Goal: Use online tool/utility: Utilize a website feature to perform a specific function

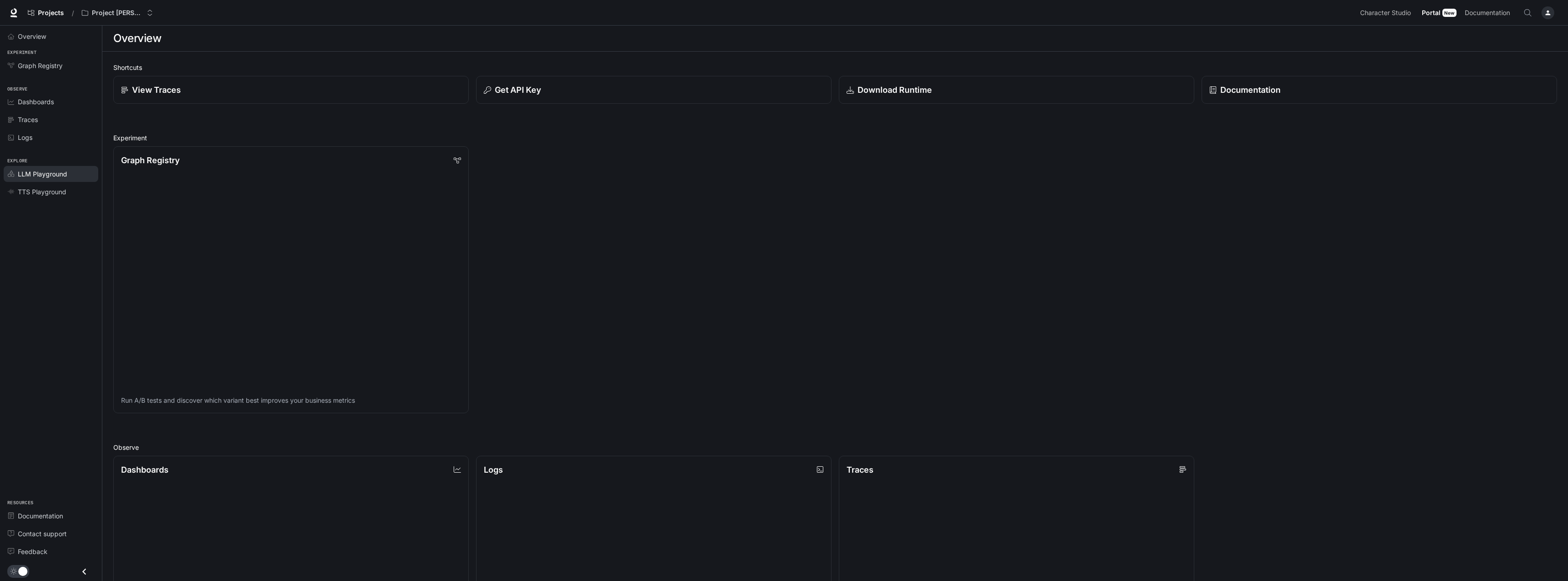
click at [39, 176] on span "LLM Playground" at bounding box center [42, 174] width 49 height 10
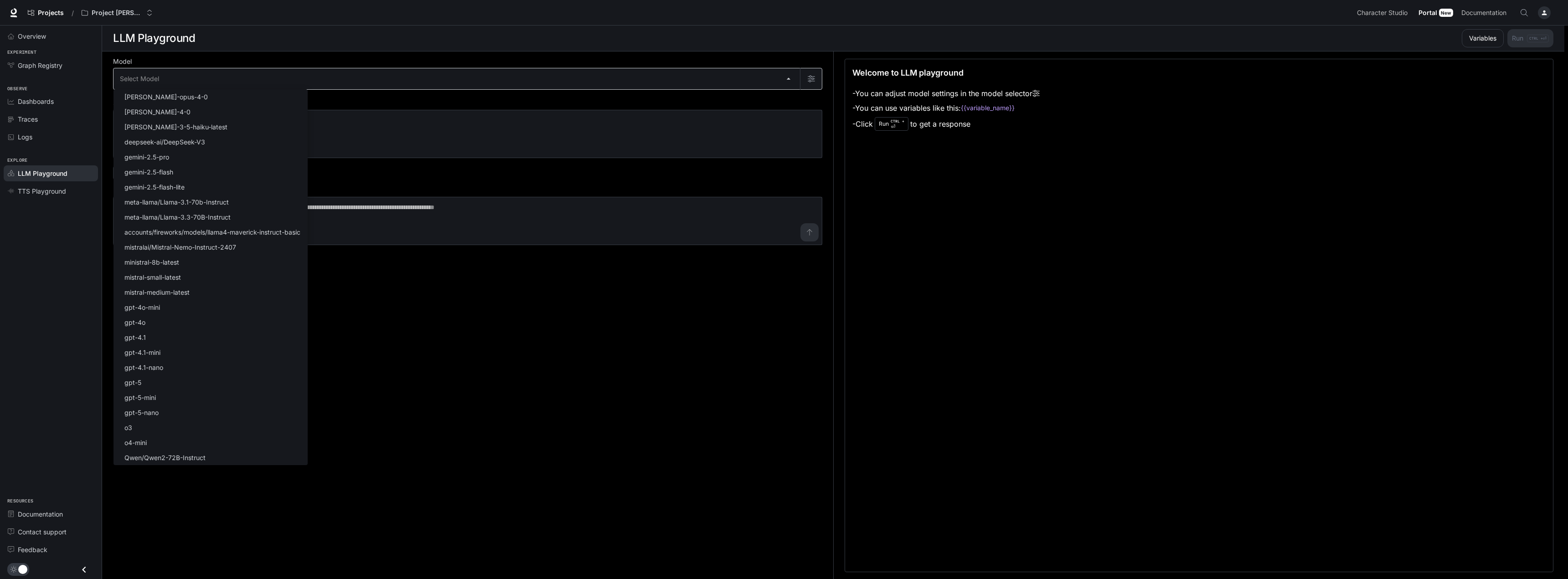
click at [219, 81] on body "Skip to main content Projects / Project [PERSON_NAME] Character Studio Characte…" at bounding box center [784, 290] width 1568 height 580
click at [41, 189] on div at bounding box center [784, 290] width 1568 height 579
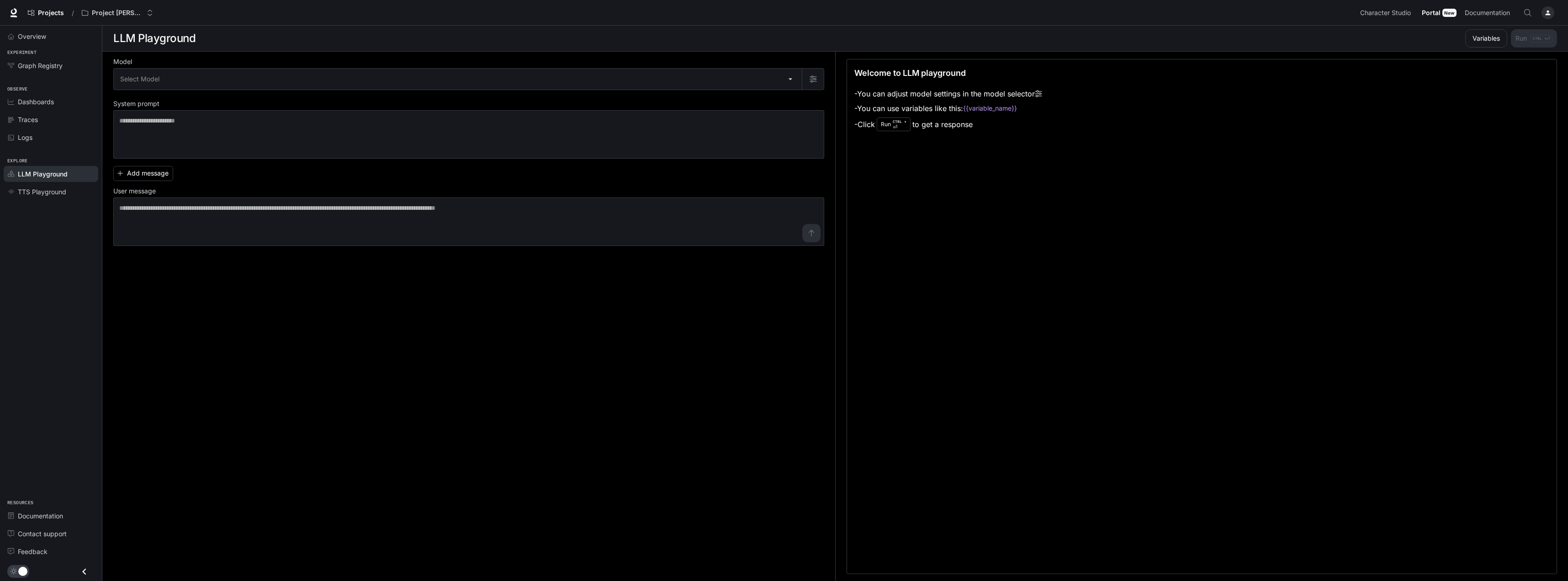
click at [43, 194] on span "TTS Playground" at bounding box center [41, 192] width 48 height 10
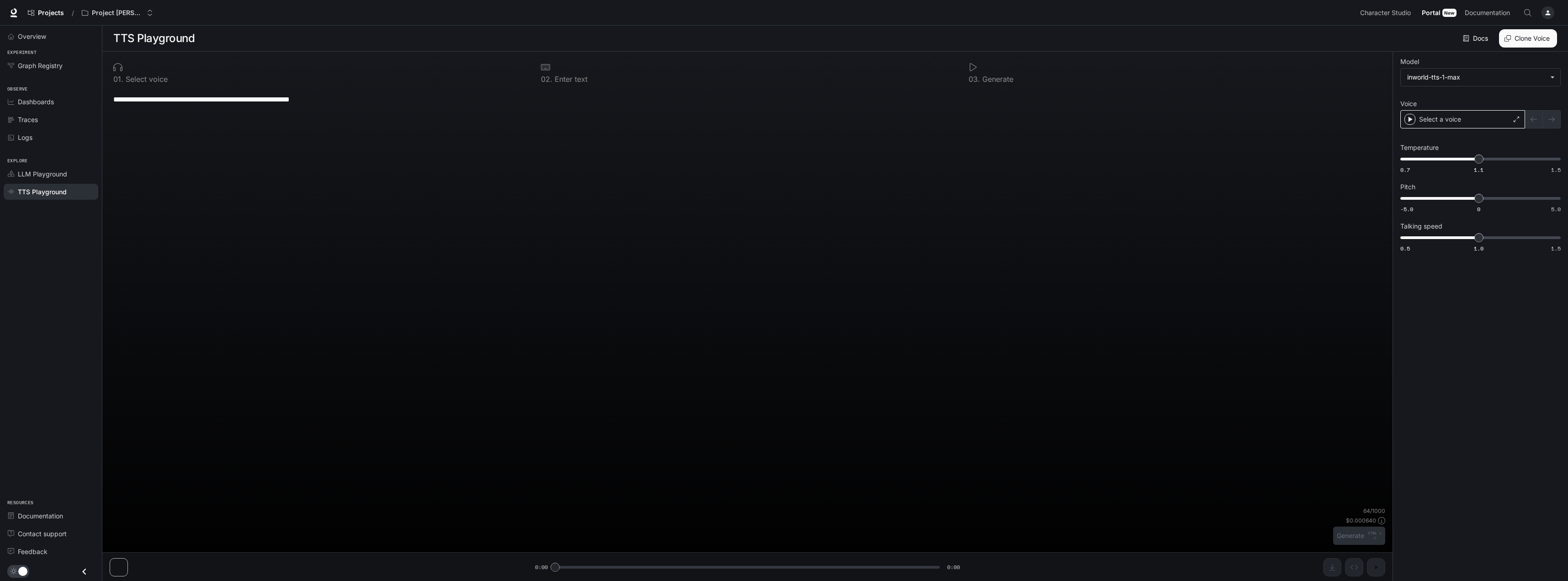
type textarea "**********"
type input "***"
click at [1467, 119] on div "Select a voice" at bounding box center [1462, 119] width 124 height 18
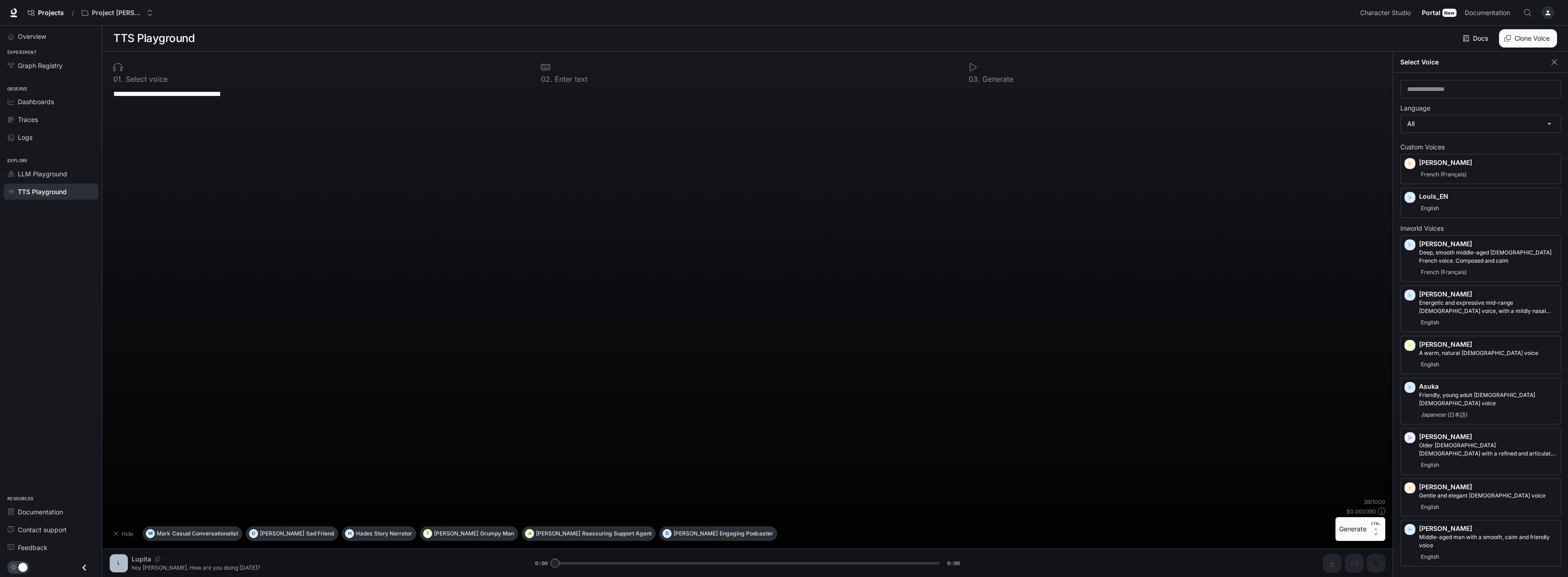
click at [769, 324] on div "**********" at bounding box center [747, 293] width 1276 height 410
click at [1443, 349] on p "A warm, natural [DEMOGRAPHIC_DATA] voice" at bounding box center [1488, 353] width 138 height 8
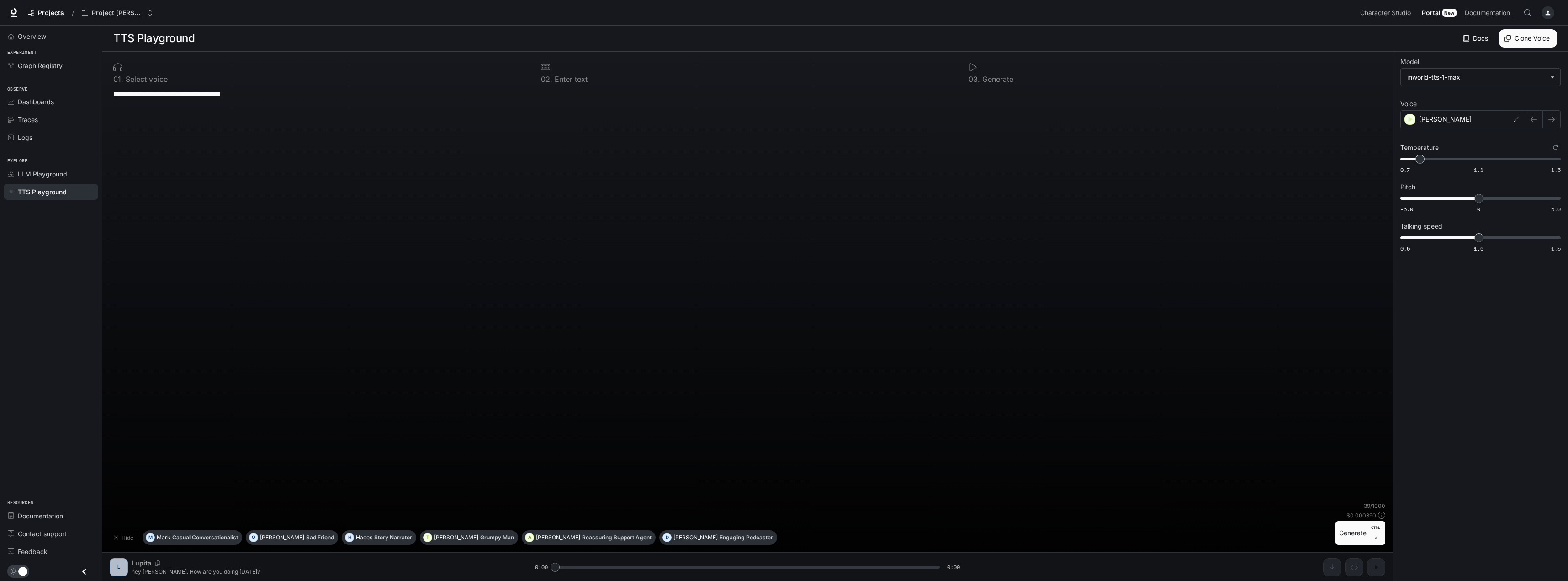
click at [1347, 541] on button "Generate CTRL + ⏎" at bounding box center [1361, 533] width 50 height 24
click at [1451, 118] on div "[PERSON_NAME]" at bounding box center [1462, 119] width 124 height 18
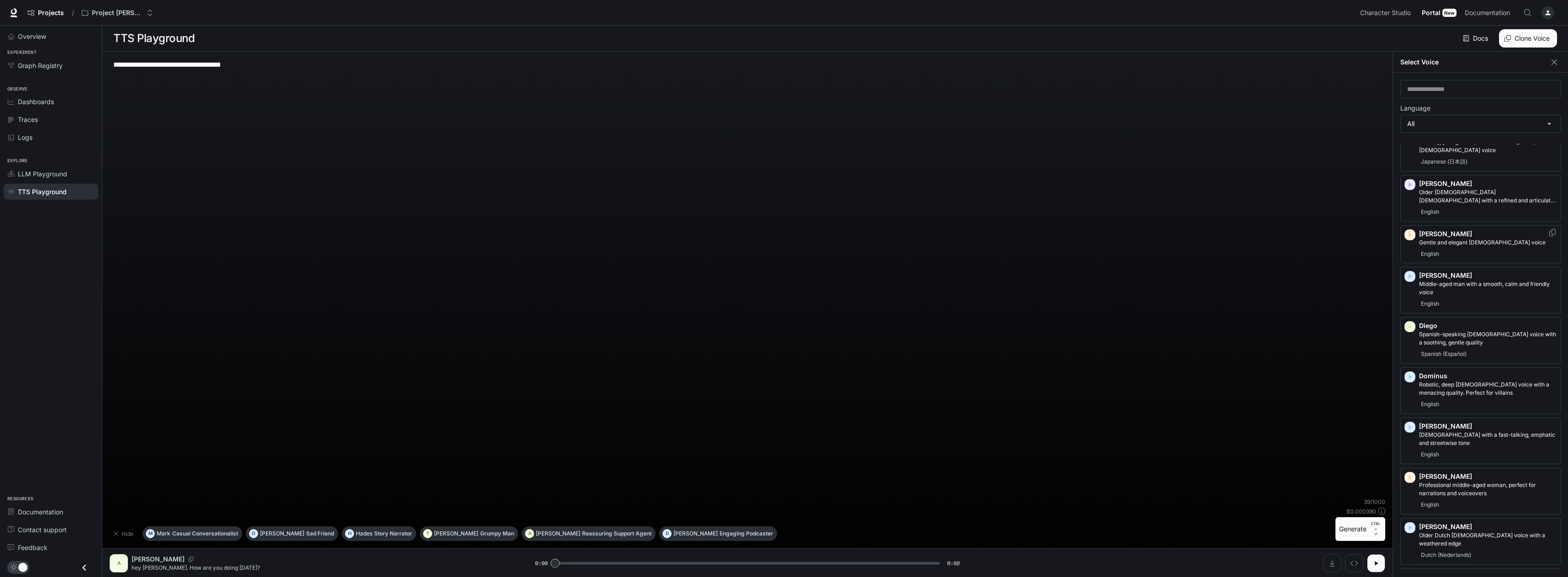
scroll to position [274, 0]
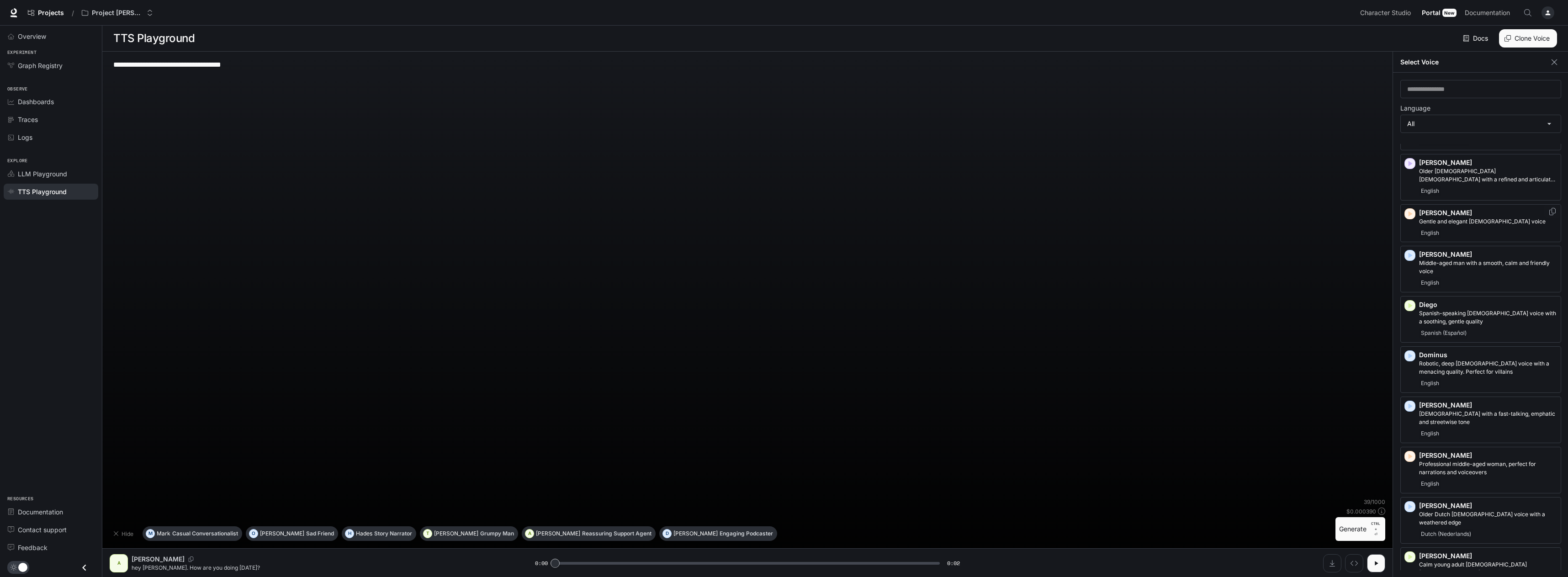
click at [1467, 217] on p "Gentle and elegant [DEMOGRAPHIC_DATA] voice" at bounding box center [1488, 221] width 138 height 8
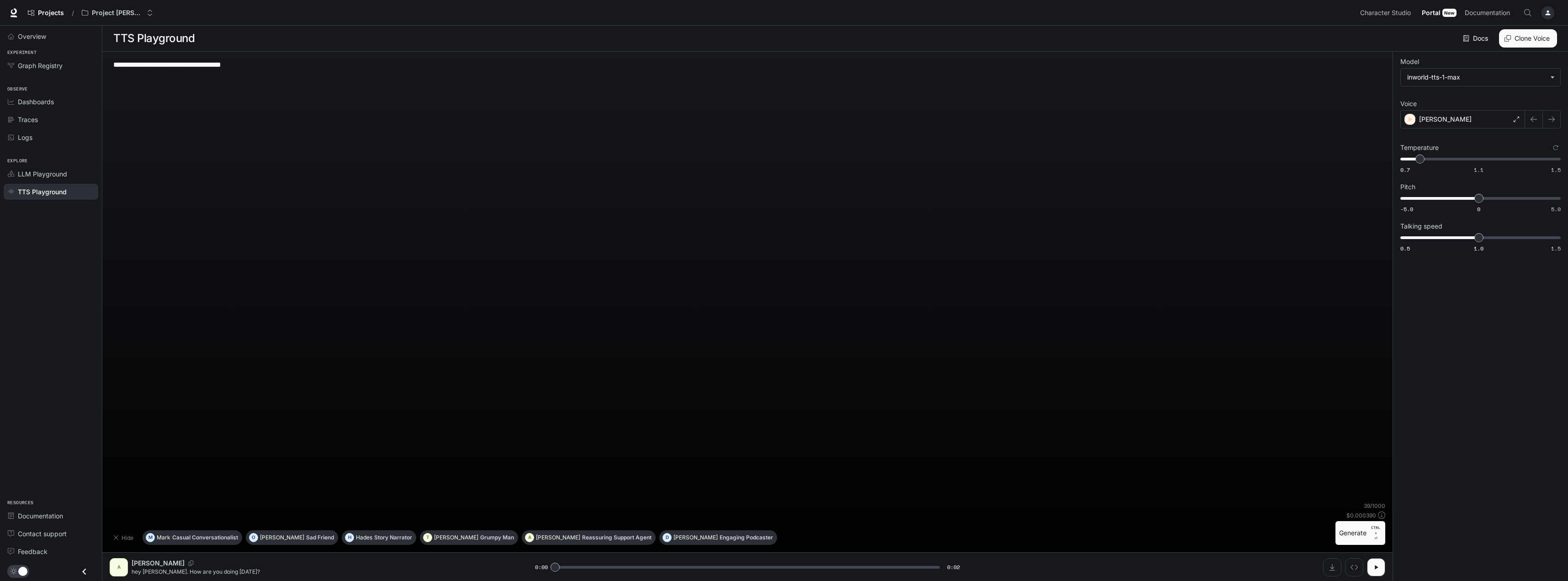
click at [1358, 529] on button "Generate CTRL + ⏎" at bounding box center [1361, 533] width 50 height 24
type input "*"
click at [1450, 123] on div "[PERSON_NAME]" at bounding box center [1462, 119] width 124 height 18
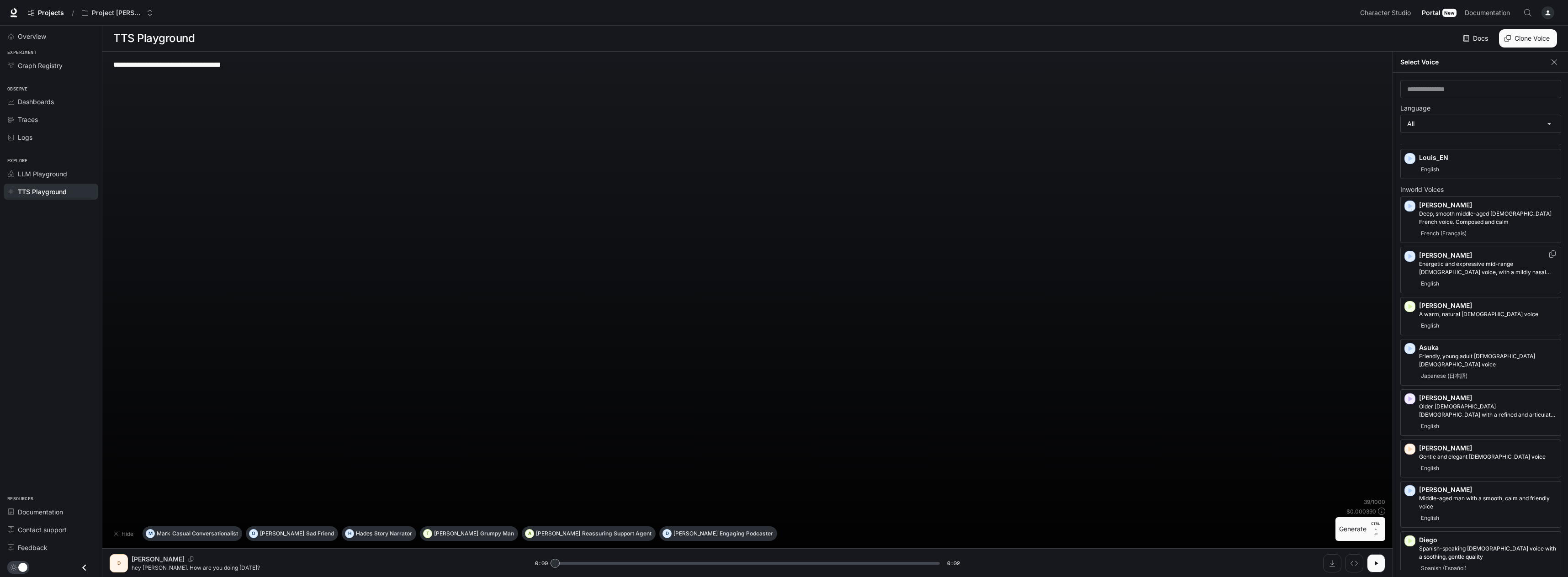
scroll to position [0, 0]
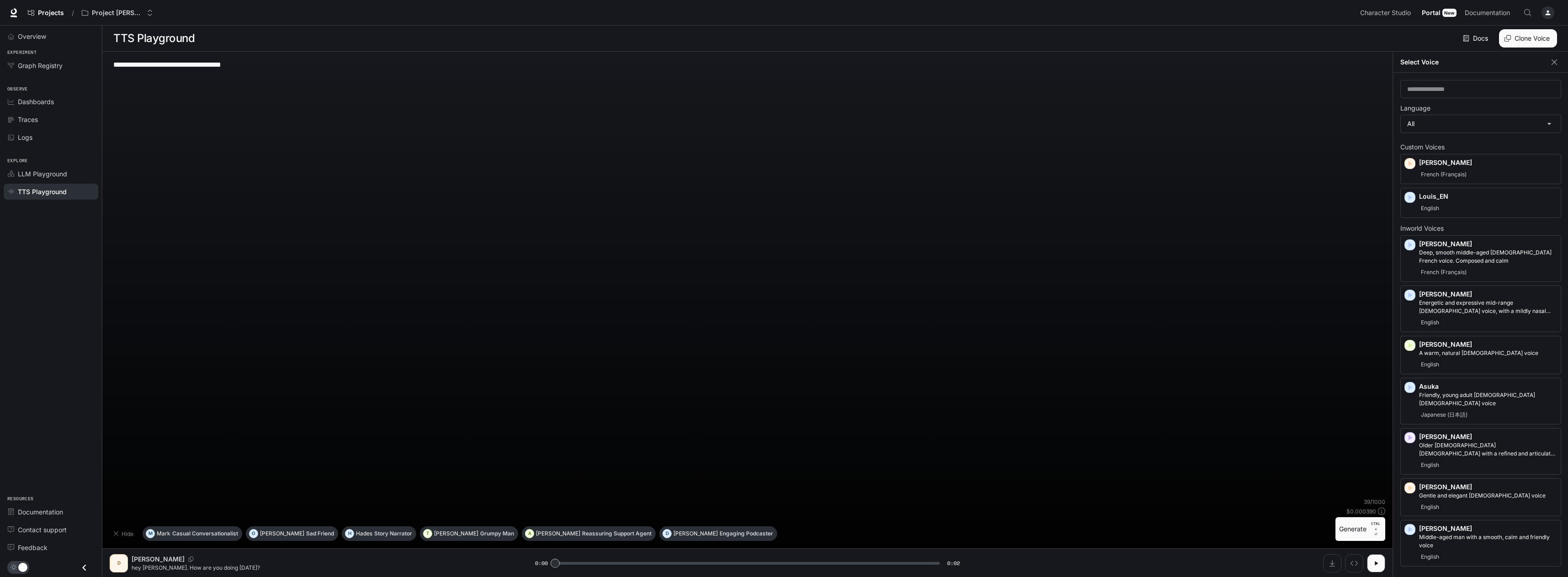
click at [1209, 320] on div "**********" at bounding box center [747, 279] width 1276 height 439
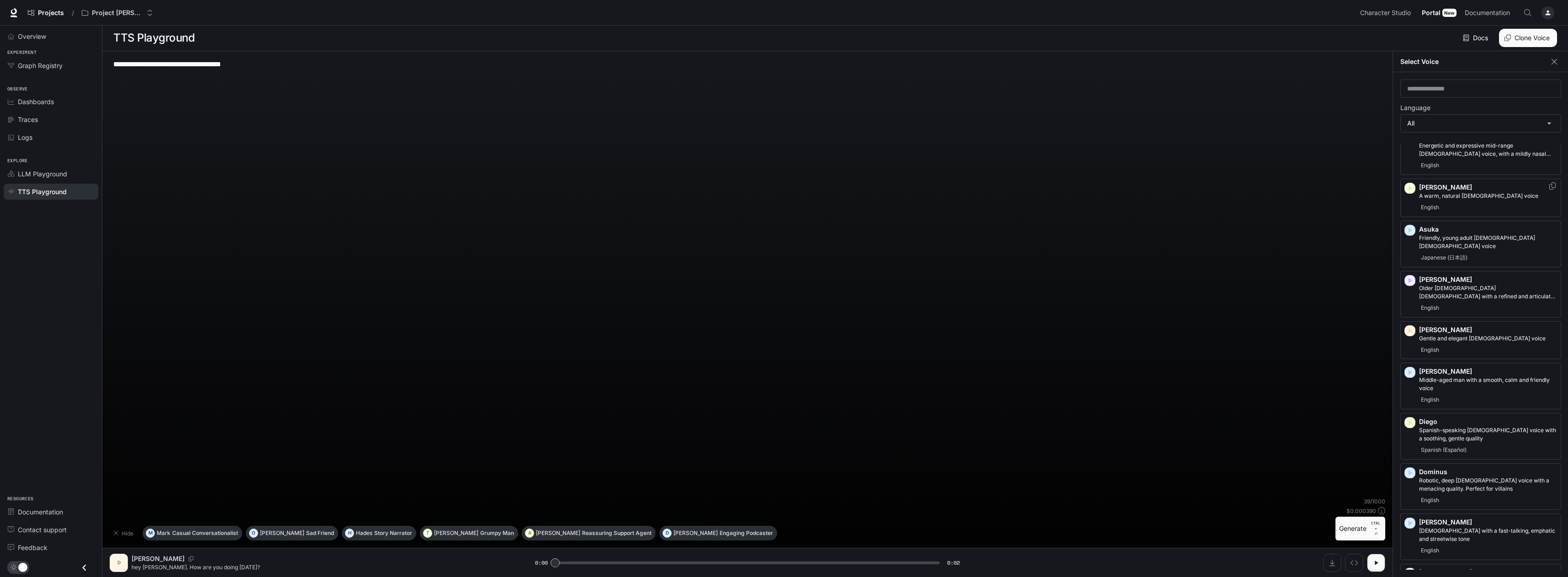
scroll to position [183, 0]
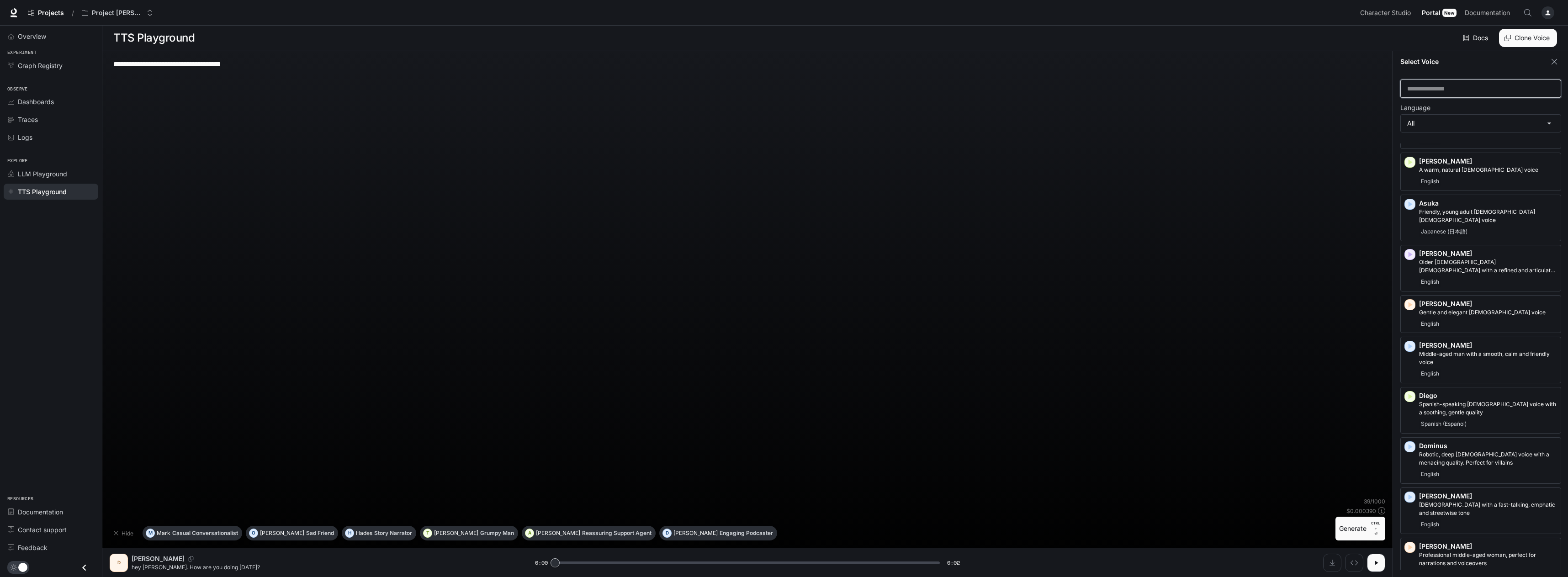
click at [1442, 88] on input "text" at bounding box center [1481, 88] width 160 height 9
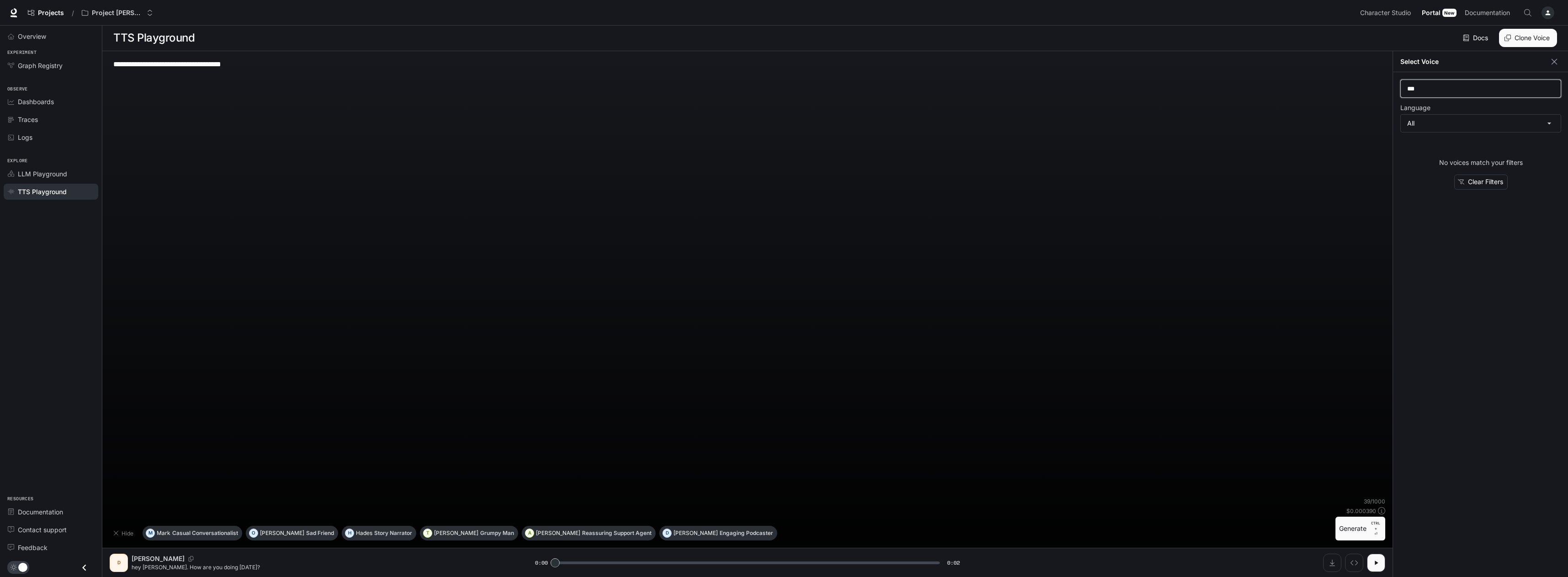
scroll to position [0, 0]
drag, startPoint x: 1429, startPoint y: 90, endPoint x: 1403, endPoint y: 87, distance: 26.2
click at [1403, 87] on div "***** ​" at bounding box center [1481, 88] width 161 height 18
type input "*"
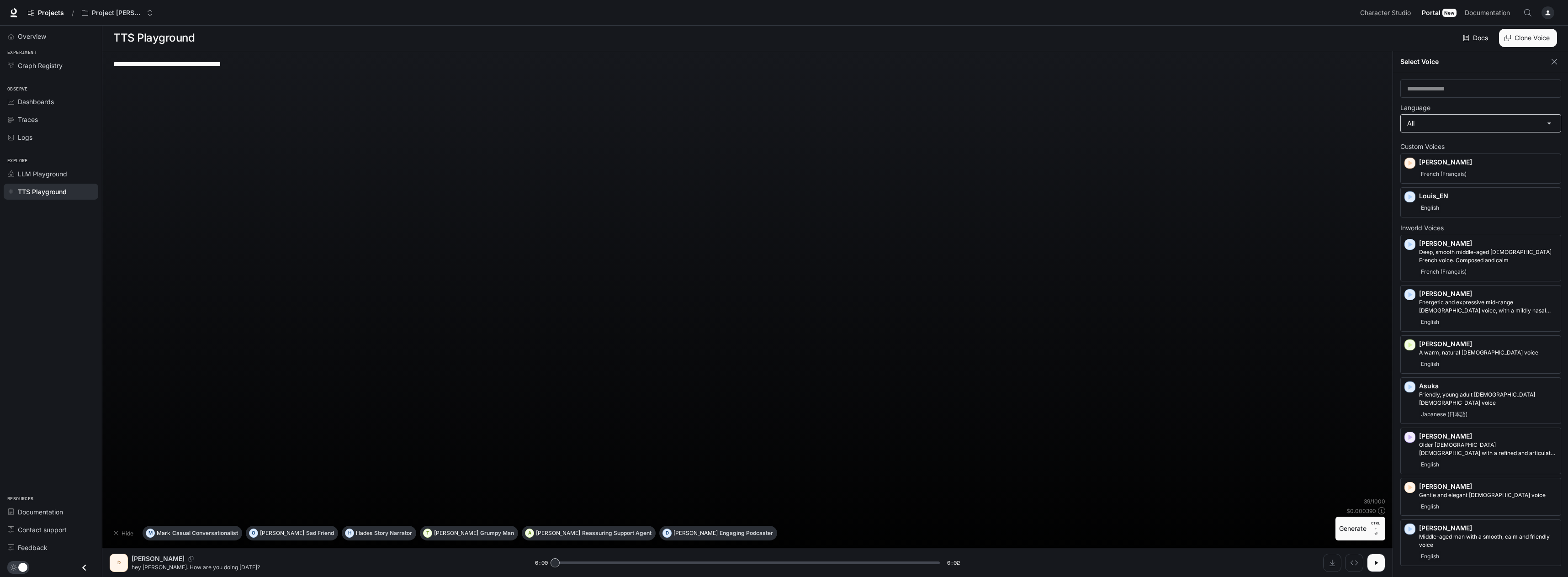
scroll to position [1, 0]
click at [1436, 118] on body "**********" at bounding box center [786, 290] width 1572 height 581
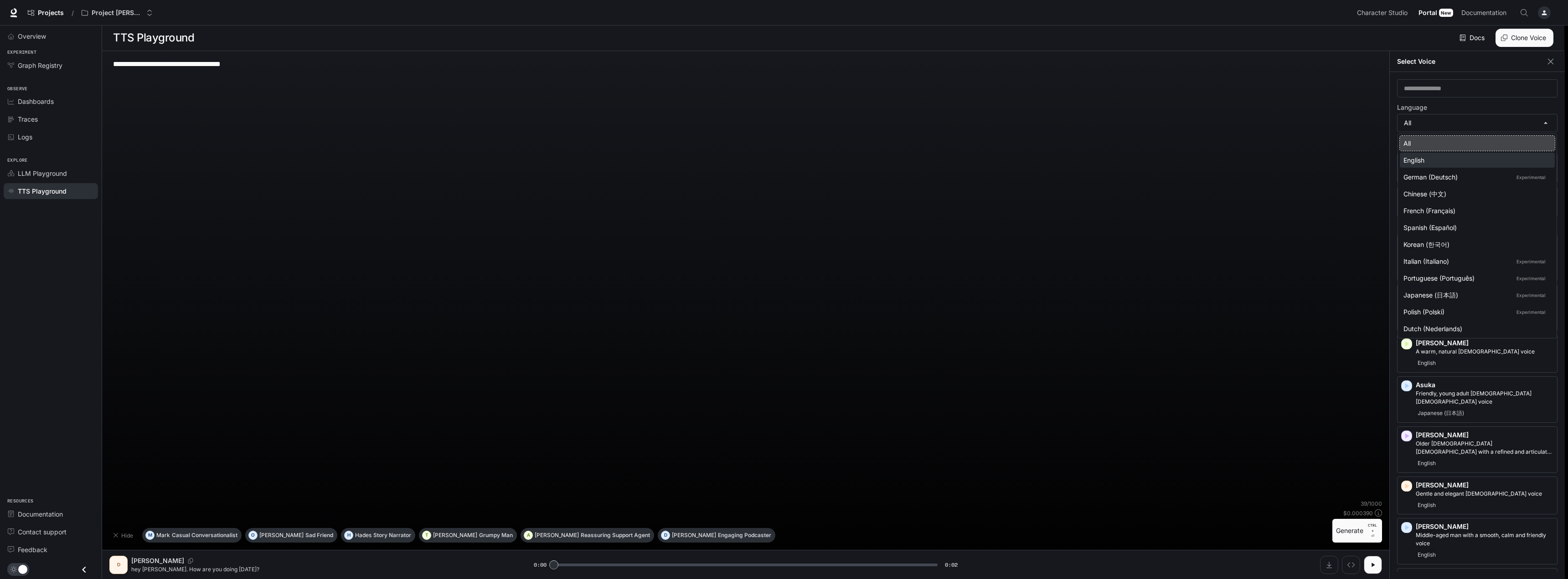
click at [1433, 161] on div "English" at bounding box center [1475, 160] width 144 height 10
type input "*****"
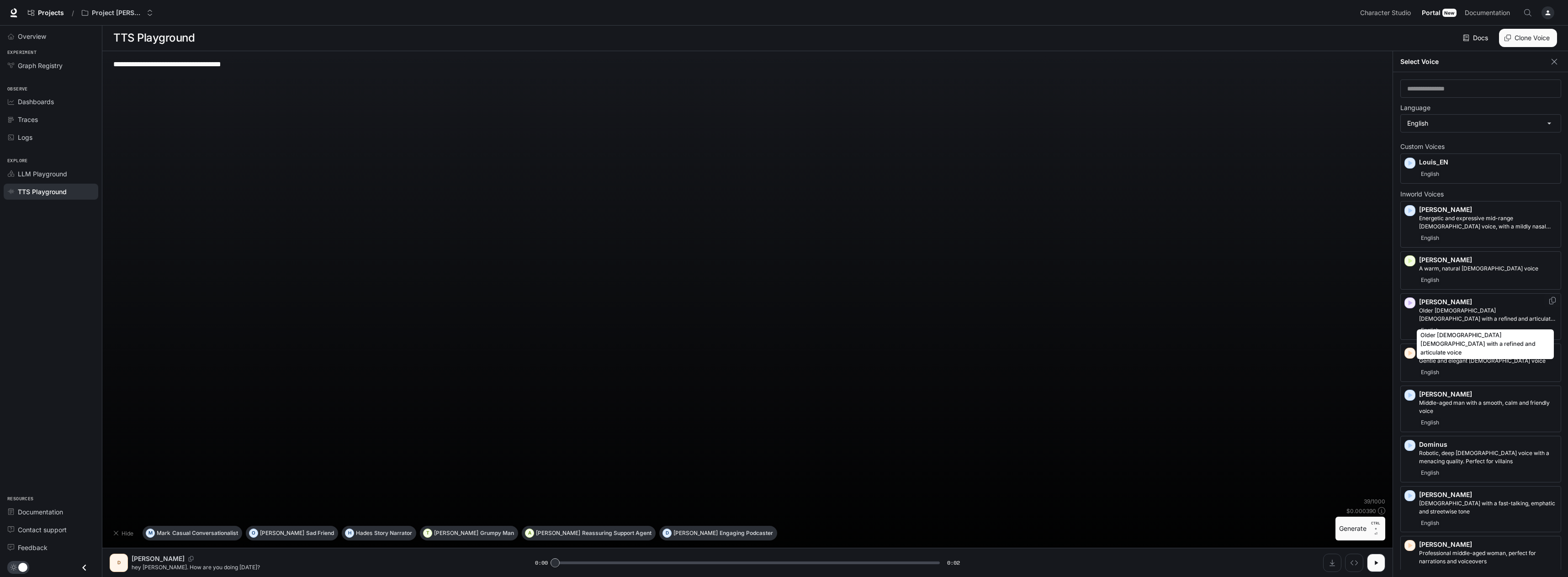
click at [1457, 309] on p "Older [DEMOGRAPHIC_DATA] [DEMOGRAPHIC_DATA] with a refined and articulate voice" at bounding box center [1488, 314] width 138 height 16
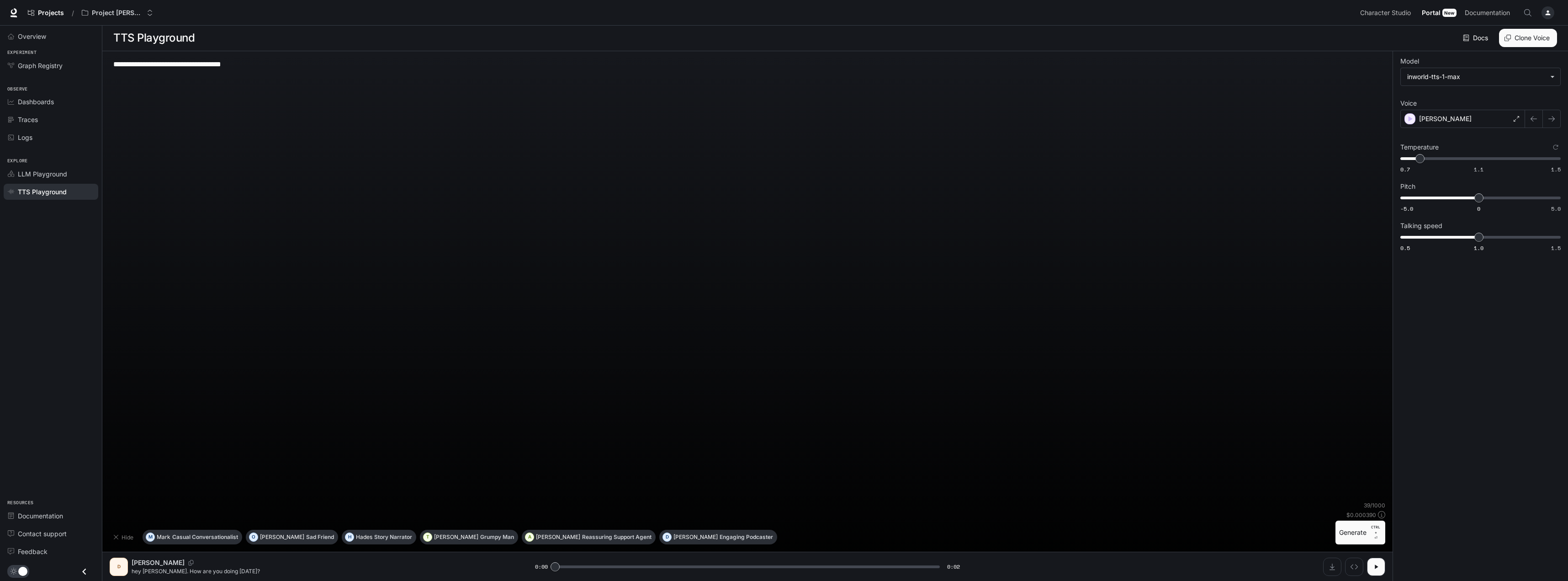
click at [1354, 531] on button "Generate CTRL + ⏎" at bounding box center [1361, 532] width 50 height 24
click at [1448, 119] on div "[PERSON_NAME]" at bounding box center [1462, 119] width 124 height 18
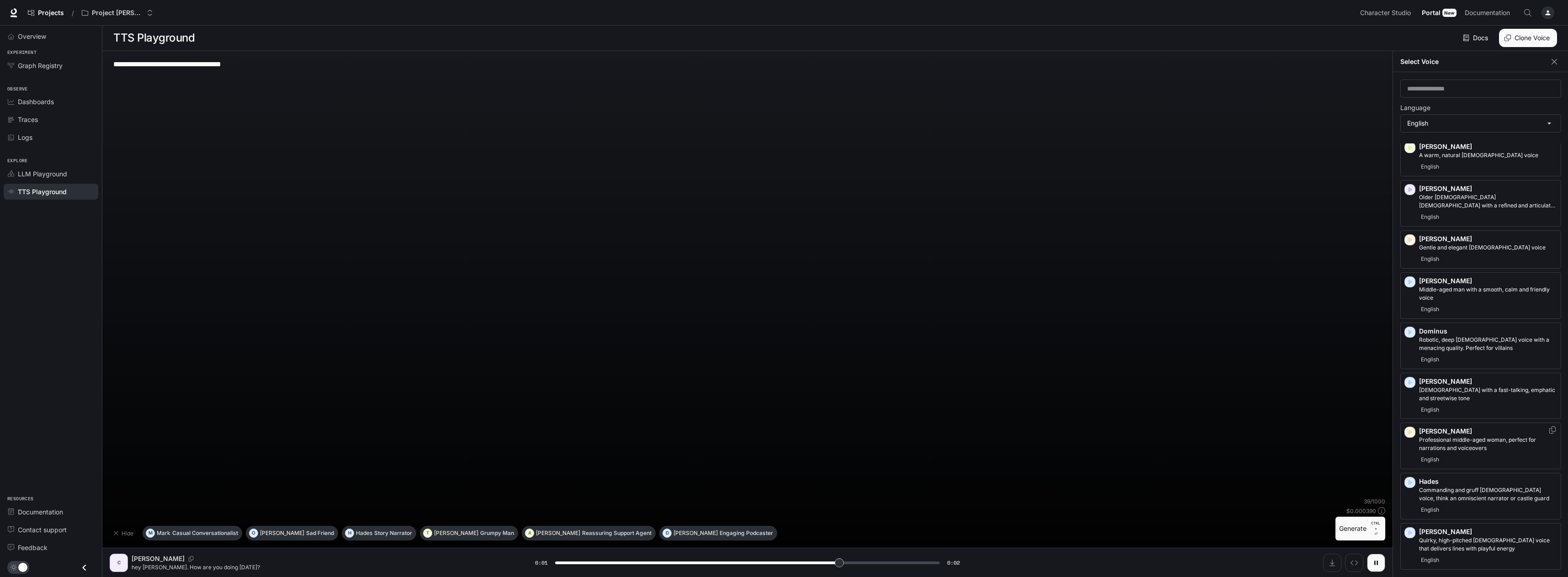
scroll to position [137, 0]
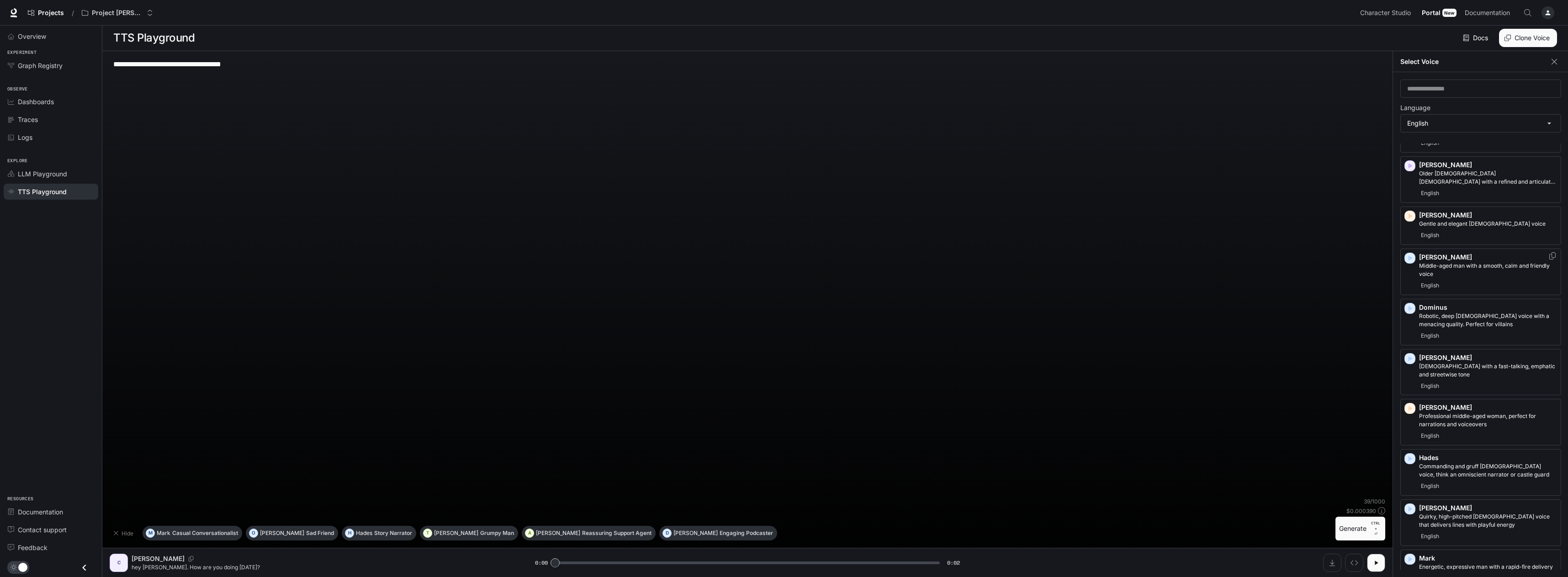
click at [1457, 278] on div "[PERSON_NAME] Middle-aged man with a smooth, calm and friendly voice English" at bounding box center [1488, 271] width 138 height 38
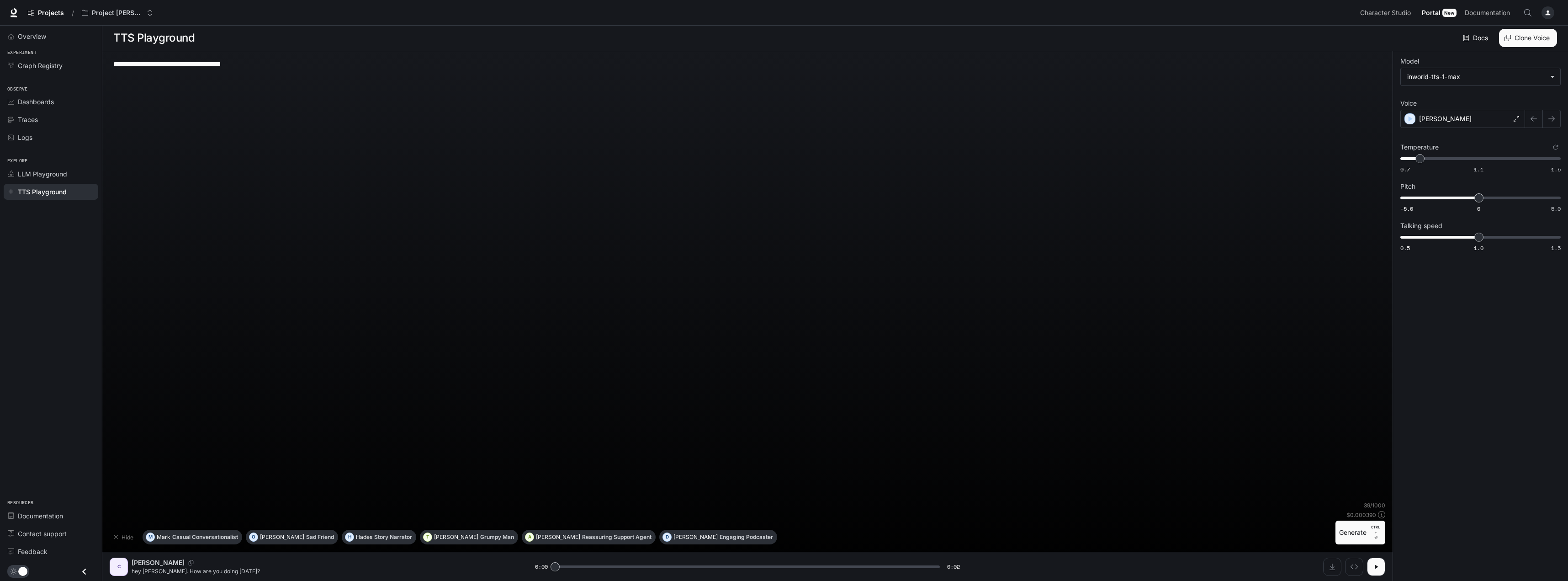
click at [1351, 536] on button "Generate CTRL + ⏎" at bounding box center [1361, 532] width 50 height 24
click at [1450, 120] on div "[PERSON_NAME]" at bounding box center [1462, 119] width 124 height 18
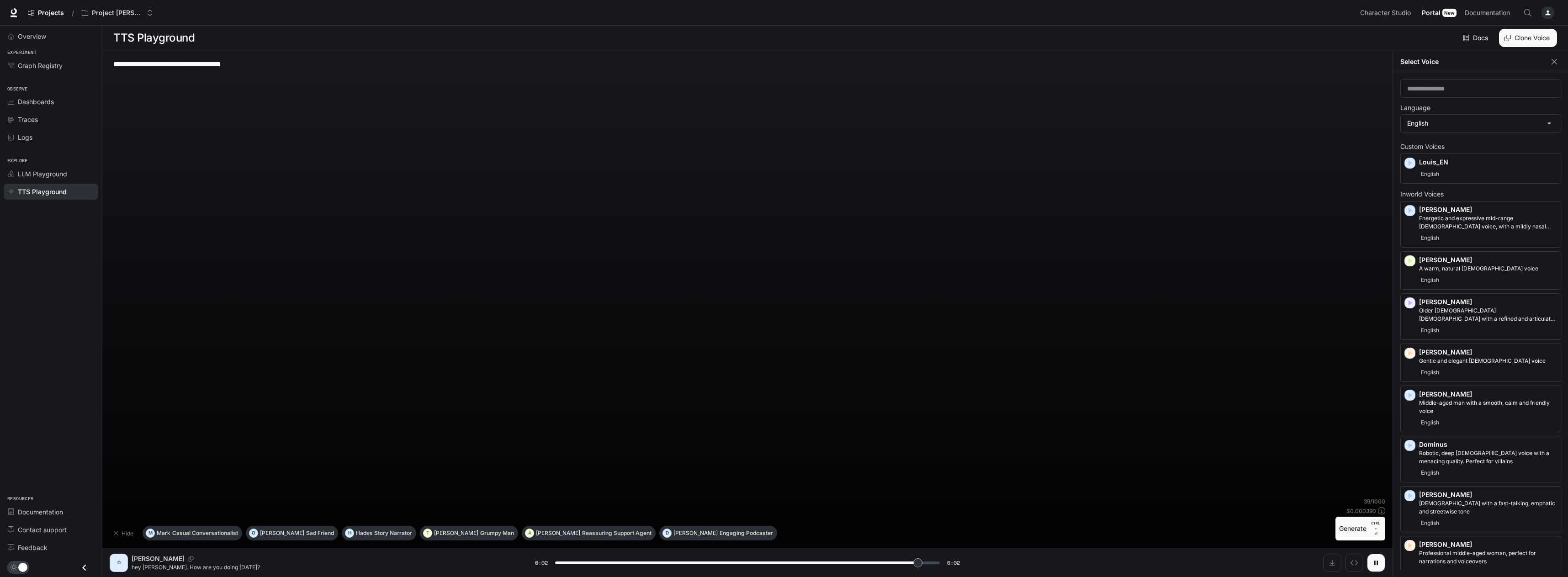
type input "*"
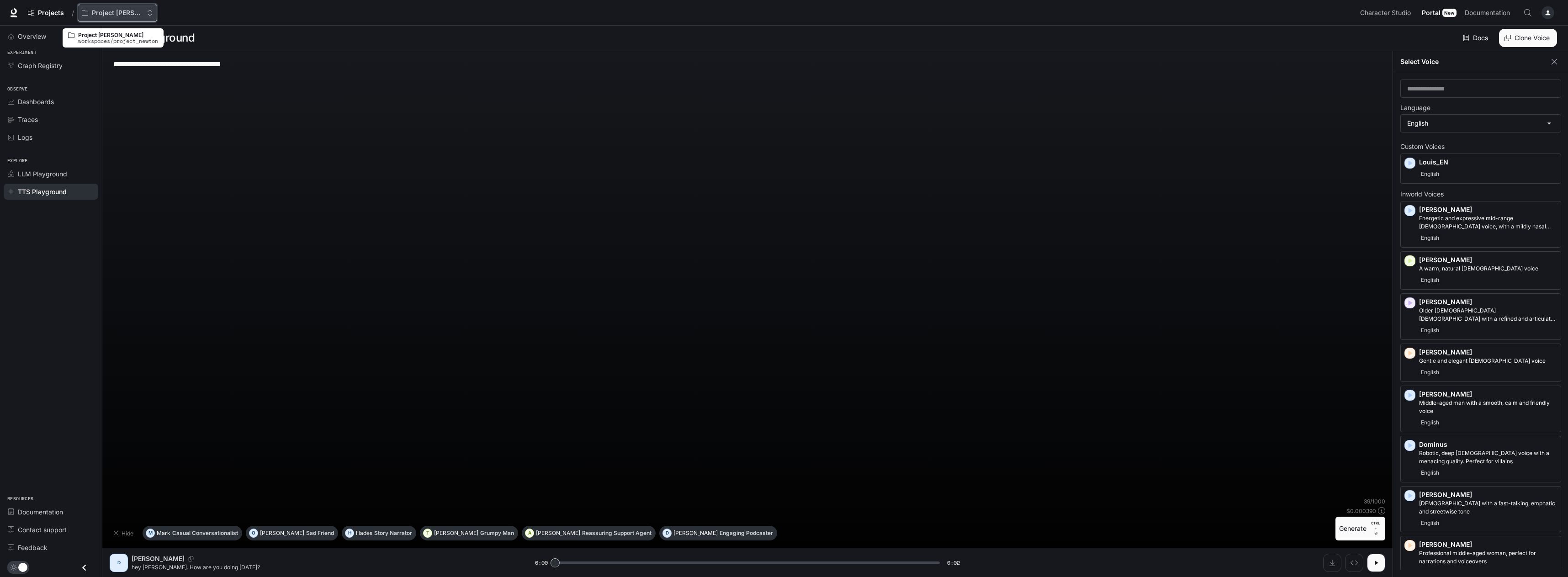
click at [118, 11] on p "Project [PERSON_NAME]" at bounding box center [118, 13] width 51 height 8
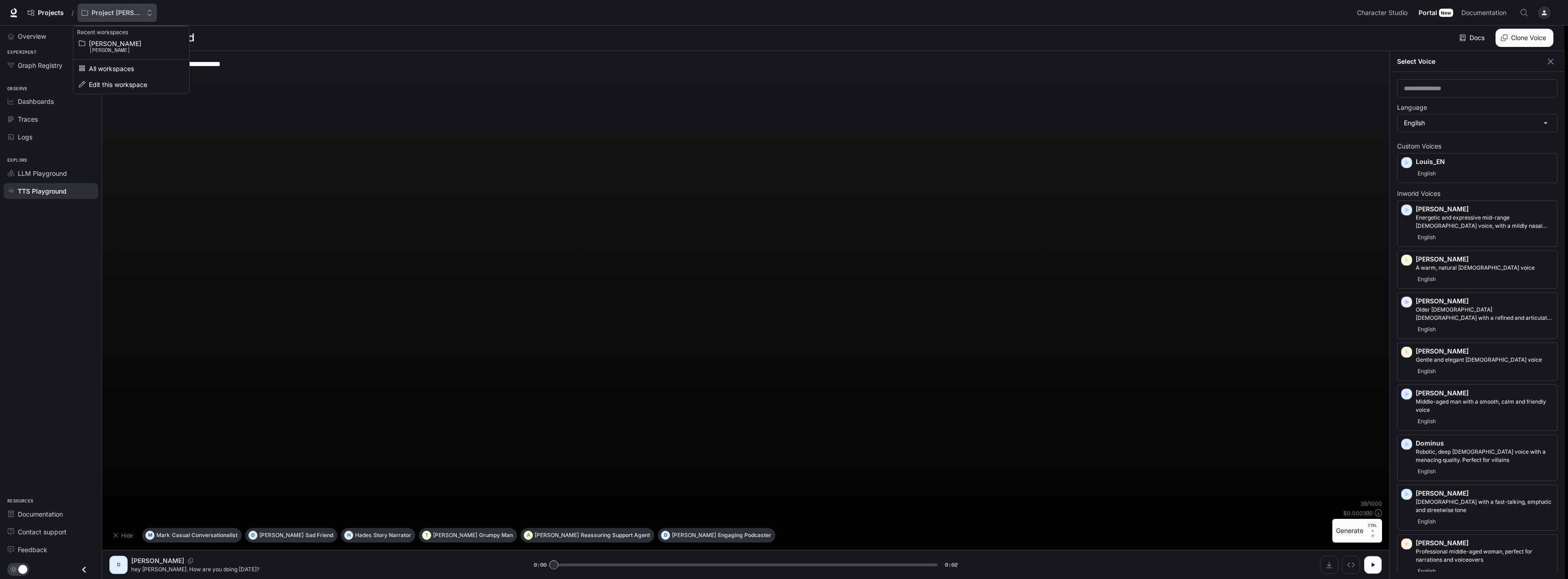
click at [117, 11] on div "Open workspace menu" at bounding box center [784, 290] width 1568 height 579
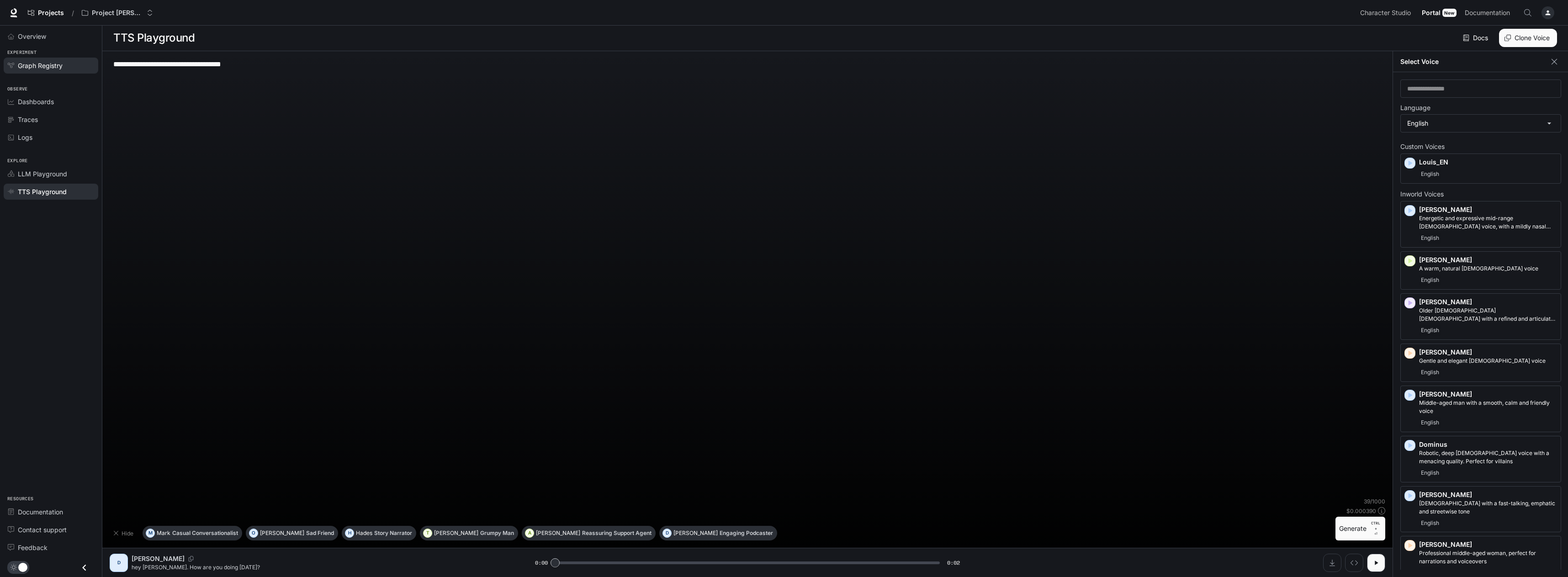
click at [46, 68] on span "Graph Registry" at bounding box center [40, 66] width 45 height 10
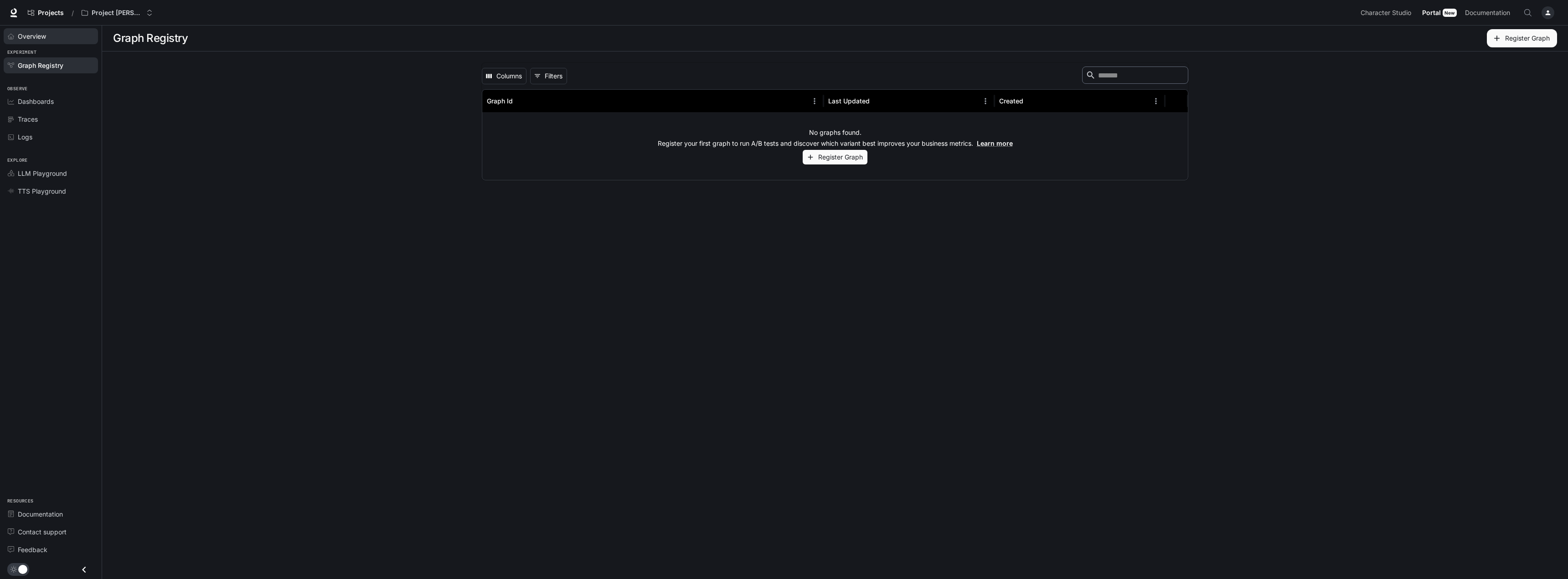
click at [33, 36] on span "Overview" at bounding box center [32, 36] width 28 height 10
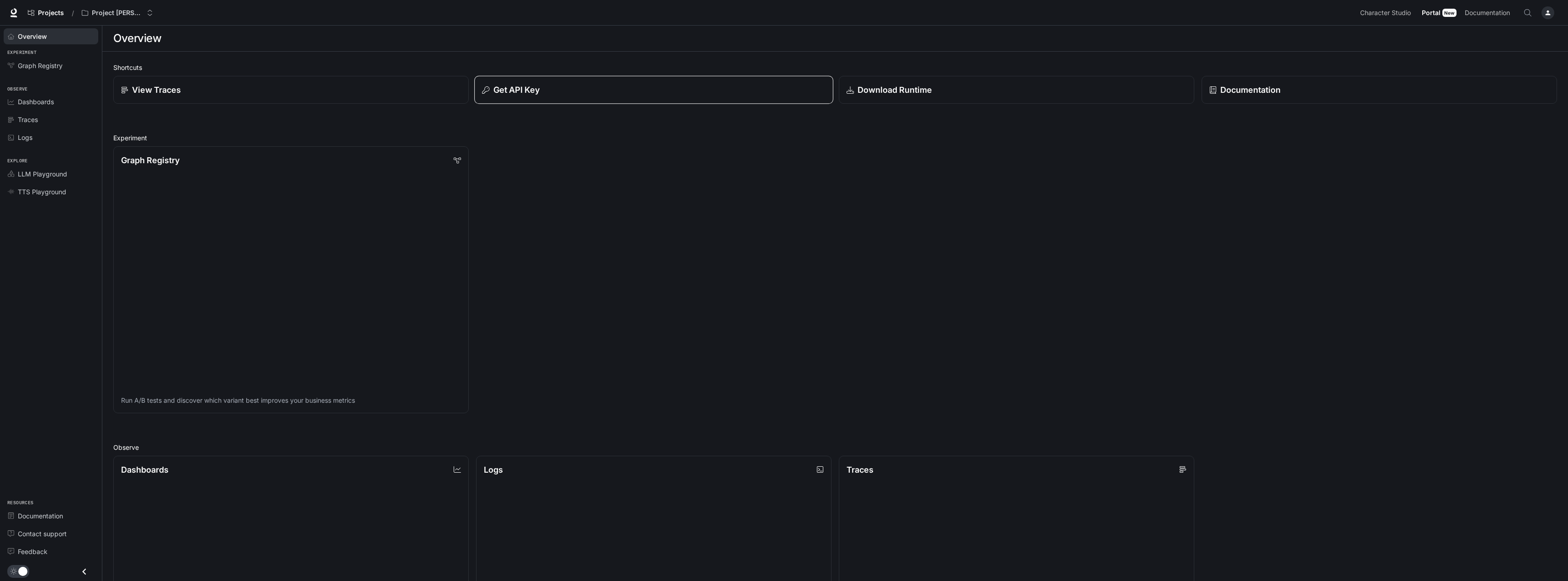
click at [510, 90] on p "Get API Key" at bounding box center [517, 90] width 46 height 12
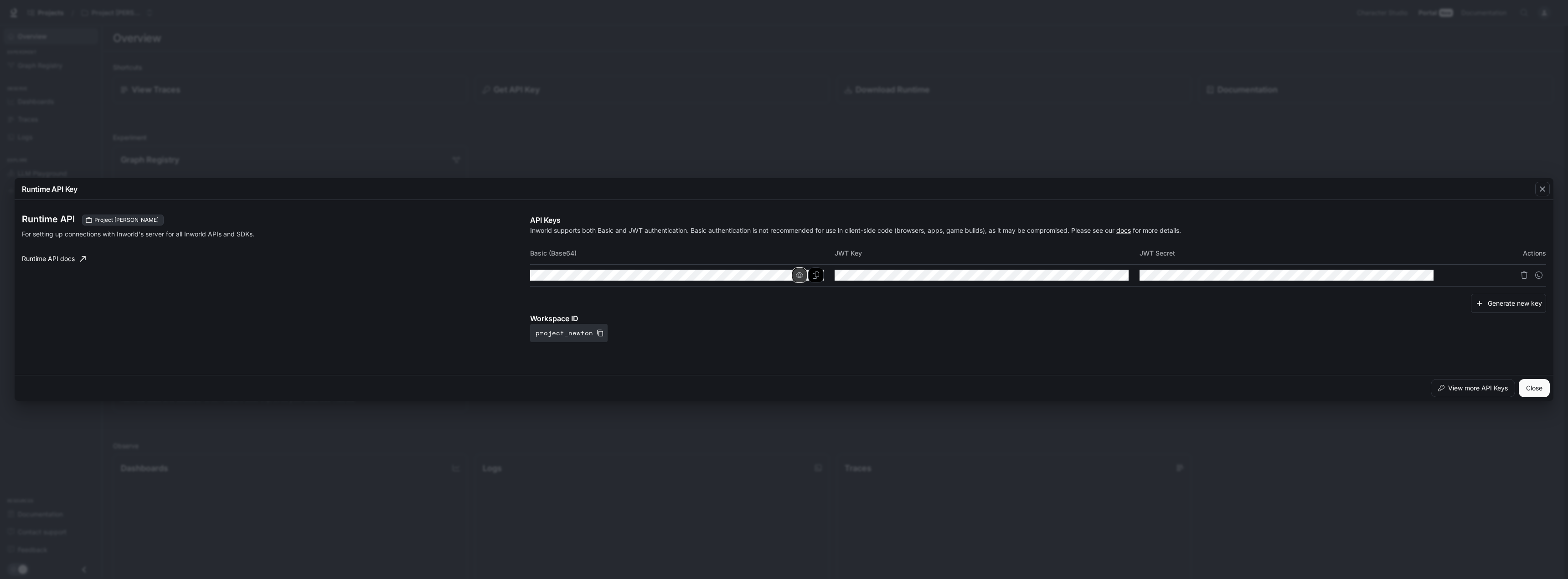
click at [797, 276] on icon "button" at bounding box center [799, 275] width 7 height 7
click at [816, 277] on icon "Copy Basic (Base64)" at bounding box center [816, 275] width 6 height 7
click at [816, 275] on icon "Copy Basic (Base64)" at bounding box center [816, 275] width 6 height 7
click at [1539, 382] on button "Close" at bounding box center [1534, 388] width 31 height 18
